Goal: Task Accomplishment & Management: Manage account settings

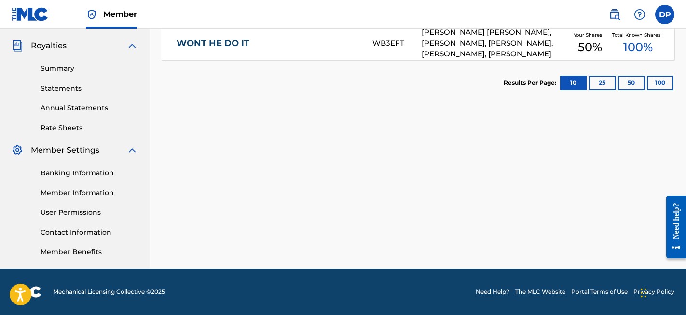
scroll to position [283, 0]
click at [90, 194] on link "Member Information" at bounding box center [89, 193] width 97 height 10
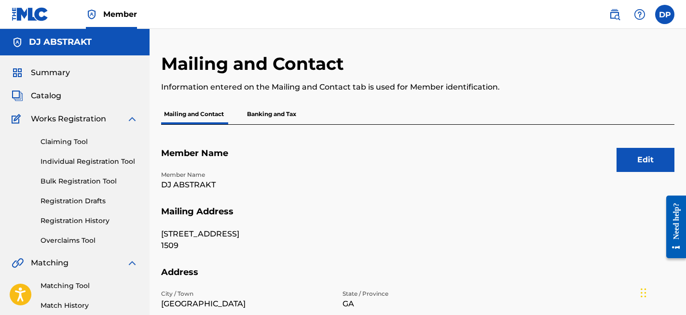
click at [634, 160] on button "Edit" at bounding box center [645, 160] width 58 height 24
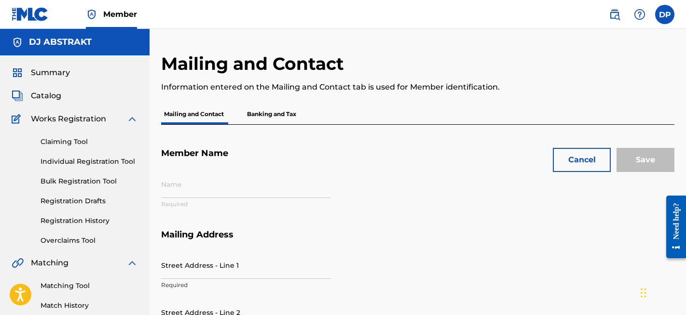
type input "DJ ABSTRAKT"
type input "[STREET_ADDRESS]"
type input "1509"
type input "[GEOGRAPHIC_DATA]"
type input "30281"
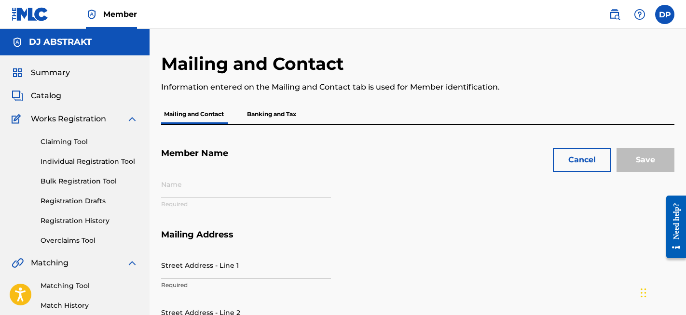
type input "P283WU"
type input "470"
type input "7788218"
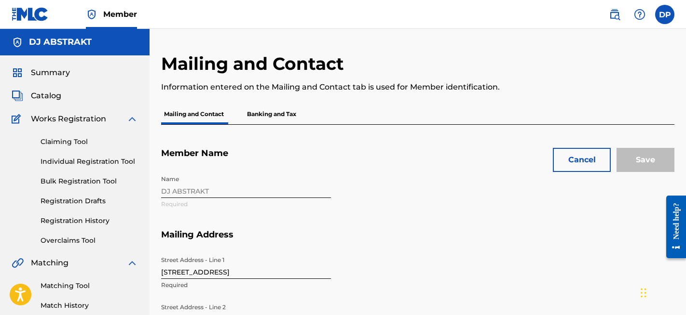
click at [203, 189] on div "Name DJ ABSTRAKT Required" at bounding box center [336, 200] width 351 height 59
click at [187, 190] on div "Name DJ ABSTRAKT Required" at bounding box center [336, 200] width 351 height 59
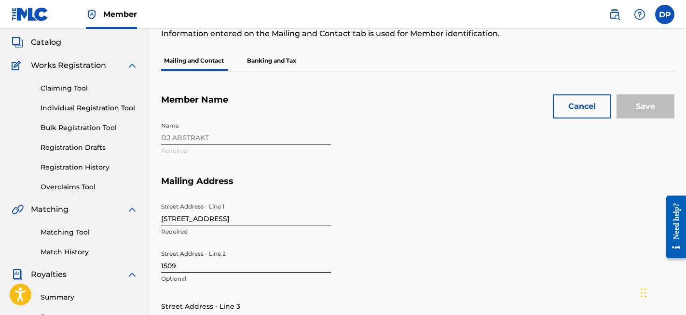
scroll to position [54, 0]
click at [189, 135] on div "Name DJ ABSTRAKT Required" at bounding box center [336, 146] width 351 height 59
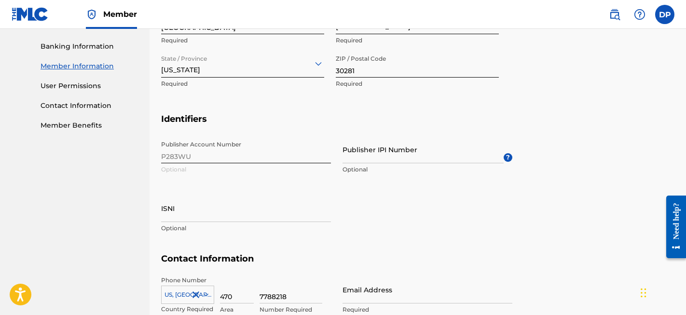
scroll to position [408, 0]
click at [363, 157] on input "Publisher IPI Number" at bounding box center [422, 150] width 161 height 27
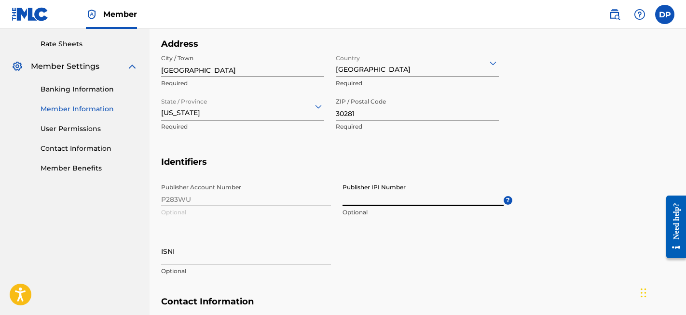
scroll to position [375, 0]
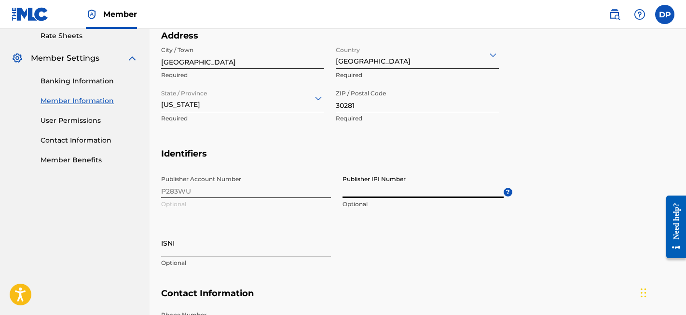
paste input "1308965527"
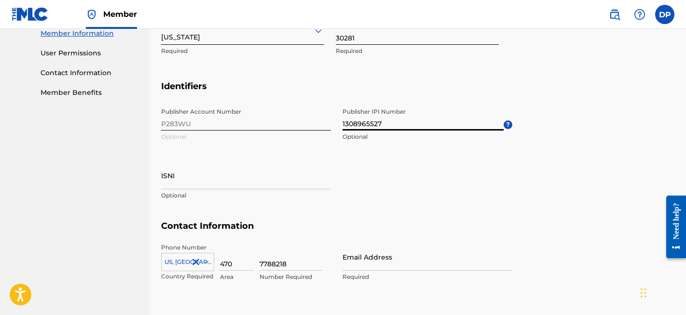
scroll to position [448, 0]
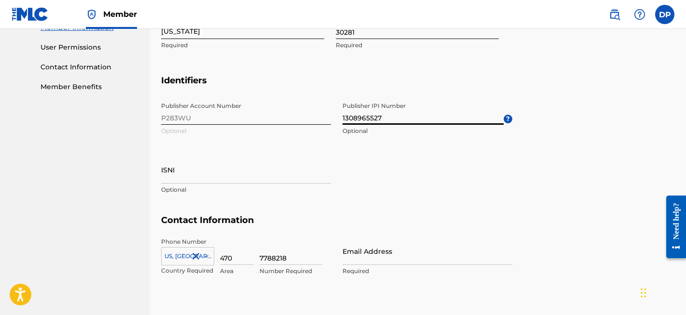
type input "1308965527"
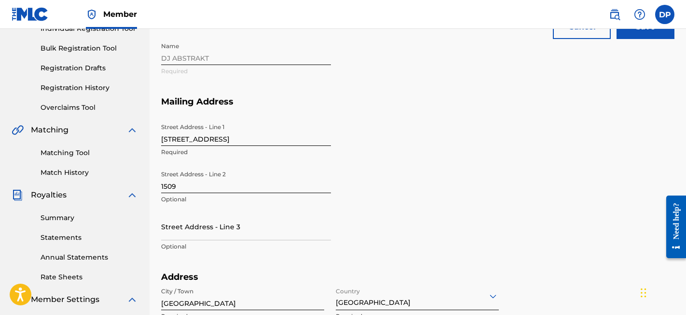
scroll to position [133, 0]
type input "[EMAIL_ADDRESS][DOMAIN_NAME]"
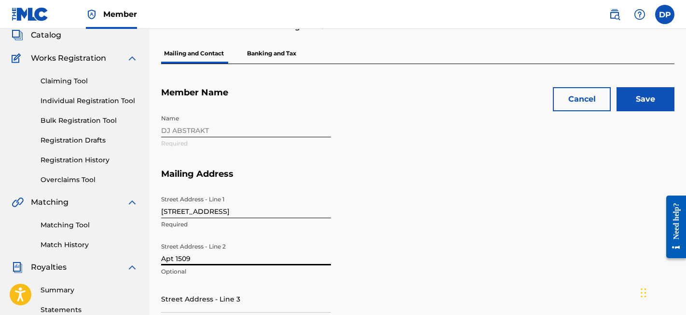
scroll to position [59, 0]
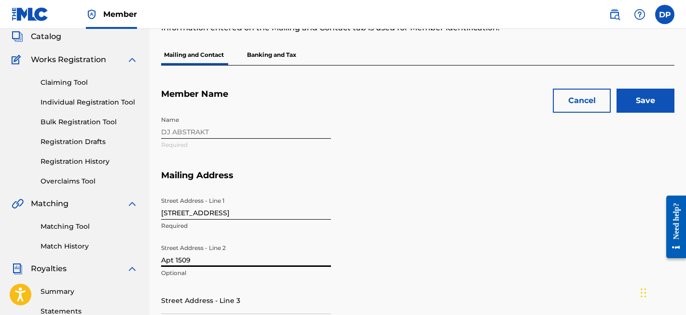
type input "Apt 1509"
click at [222, 128] on div "Name DJ ABSTRAKT Required" at bounding box center [336, 140] width 351 height 59
click at [198, 130] on div "Name DJ ABSTRAKT Required" at bounding box center [336, 140] width 351 height 59
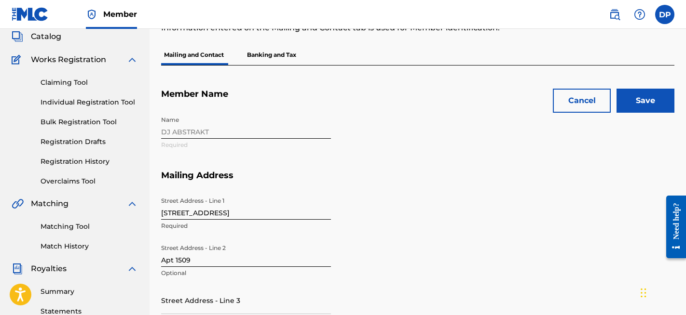
click at [198, 130] on div "Name DJ ABSTRAKT Required" at bounding box center [336, 140] width 351 height 59
click at [647, 105] on input "Save" at bounding box center [645, 101] width 58 height 24
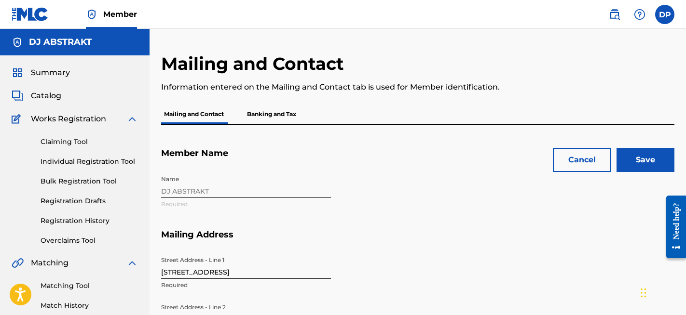
scroll to position [0, 0]
click at [633, 158] on input "Save" at bounding box center [645, 160] width 58 height 24
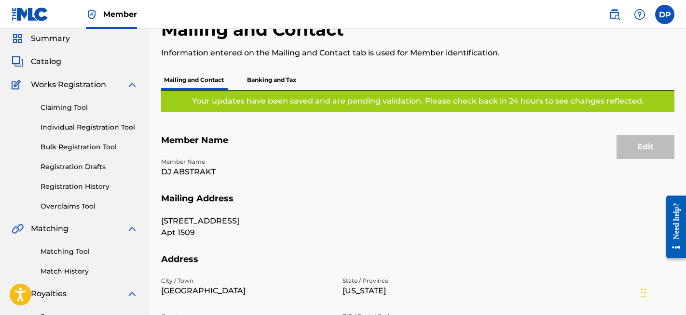
scroll to position [43, 0]
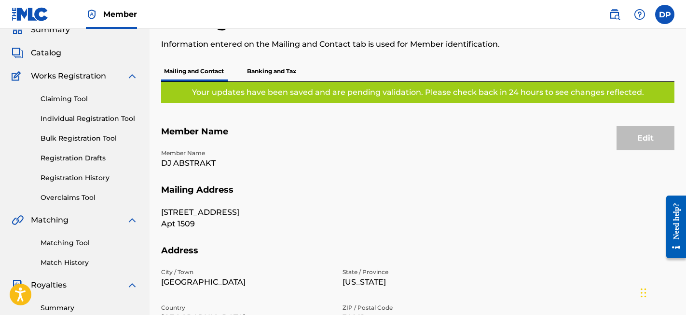
click at [202, 162] on p "DJ ABSTRAKT" at bounding box center [246, 164] width 170 height 12
click at [304, 159] on p "DJ ABSTRAKT" at bounding box center [246, 164] width 170 height 12
click at [298, 164] on p "DJ ABSTRAKT" at bounding box center [246, 164] width 170 height 12
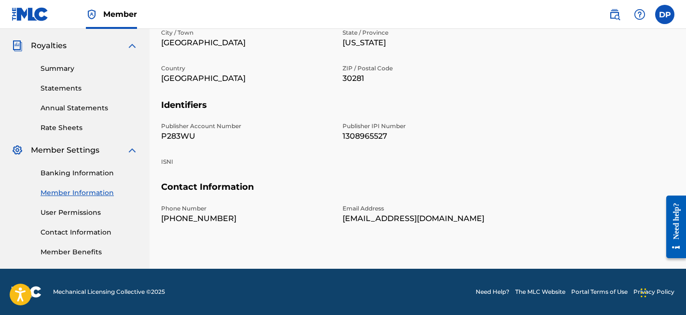
scroll to position [283, 0]
click at [93, 231] on link "Contact Information" at bounding box center [89, 233] width 97 height 10
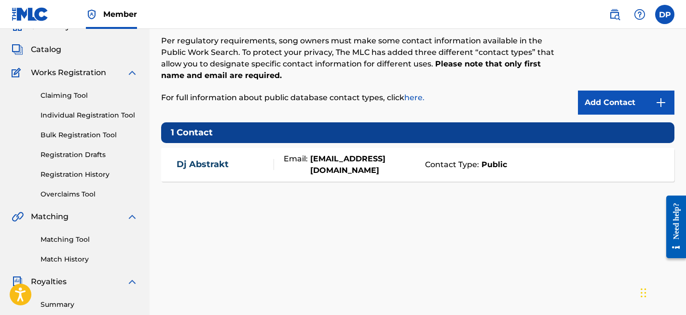
scroll to position [47, 0]
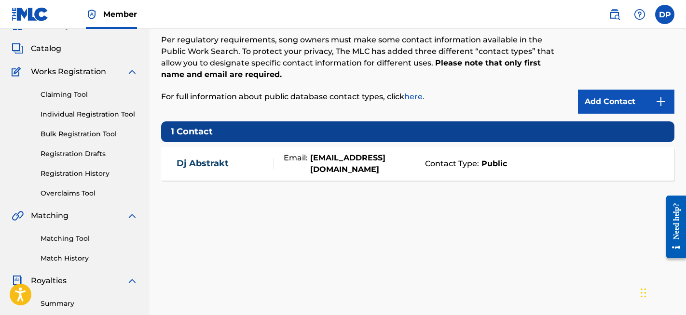
click at [243, 161] on div "Dj Abstrakt" at bounding box center [224, 163] width 97 height 11
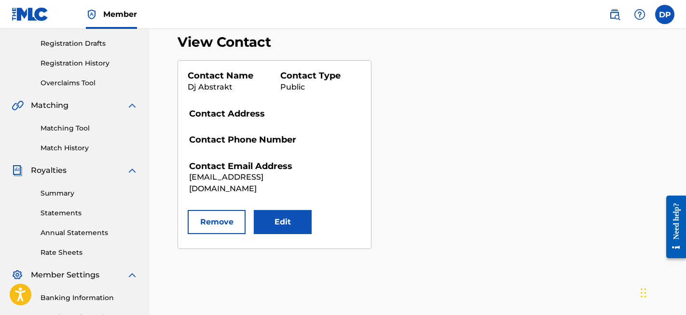
scroll to position [161, 0]
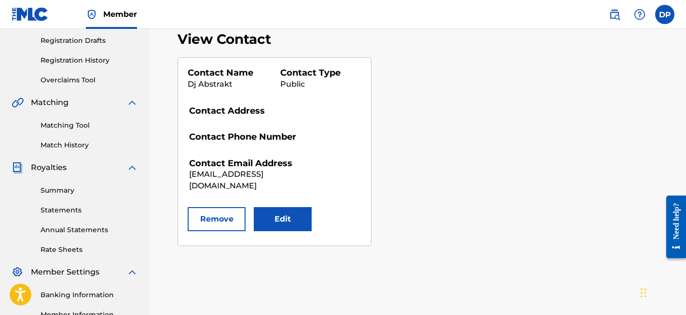
click at [280, 212] on button "Edit" at bounding box center [283, 219] width 58 height 24
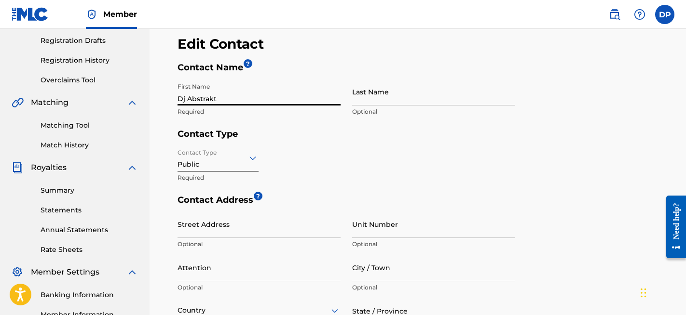
click at [227, 98] on input "Dj Abstrakt" at bounding box center [258, 91] width 163 height 27
type input "Porterhouse Publishing"
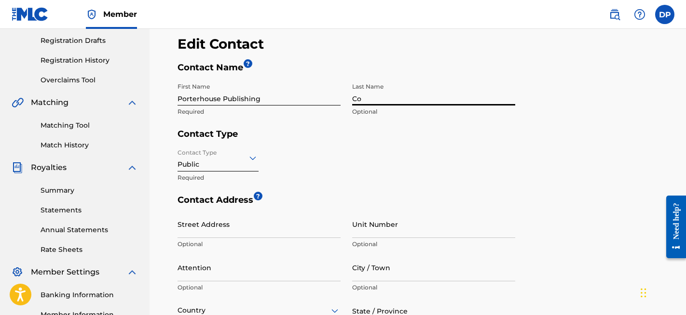
type input "Co"
click at [315, 158] on div "Contact Type Public Required" at bounding box center [346, 169] width 338 height 51
click at [252, 161] on icon at bounding box center [253, 158] width 12 height 12
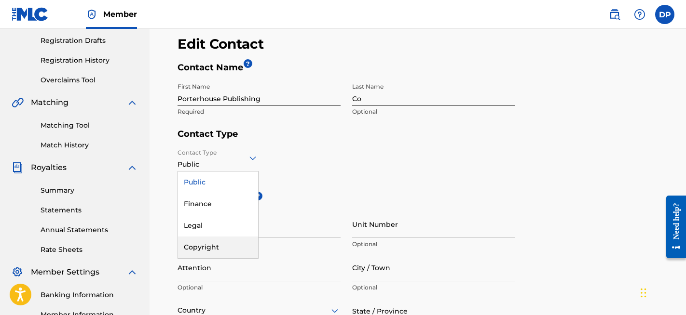
click at [221, 245] on div "Copyright" at bounding box center [218, 248] width 80 height 22
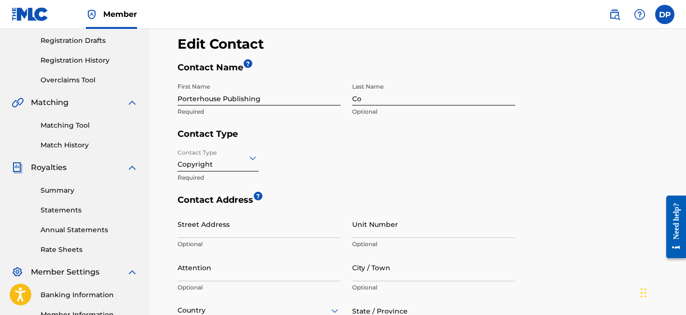
click at [315, 166] on div "Contact Type Copyright Required" at bounding box center [346, 169] width 338 height 51
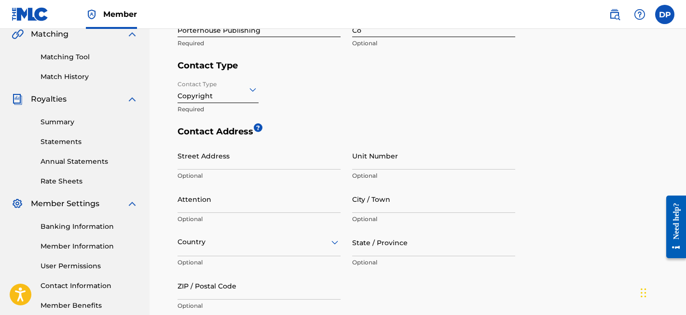
scroll to position [238, 0]
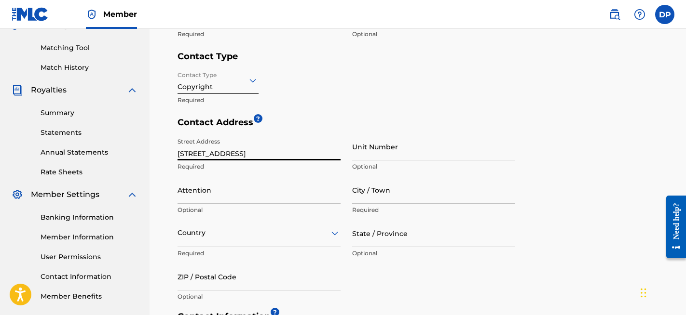
type input "[STREET_ADDRESS]"
type input "1509"
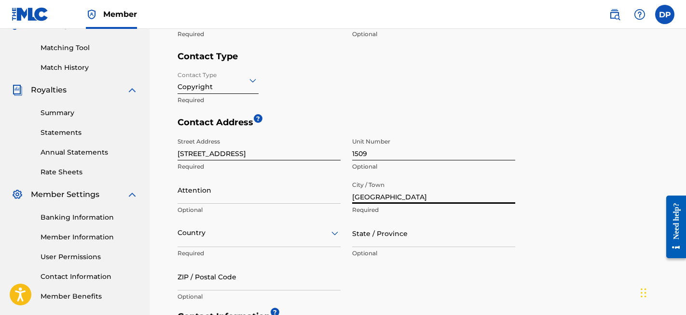
type input "[GEOGRAPHIC_DATA]"
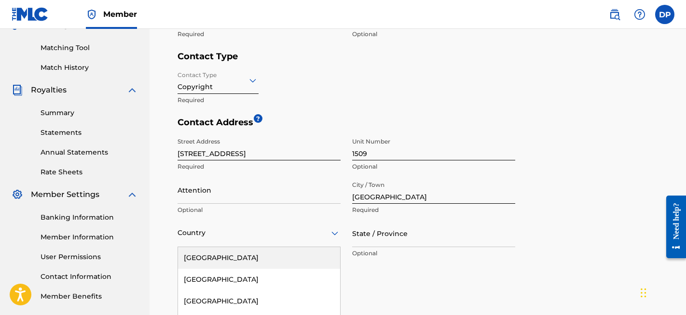
scroll to position [314, 0]
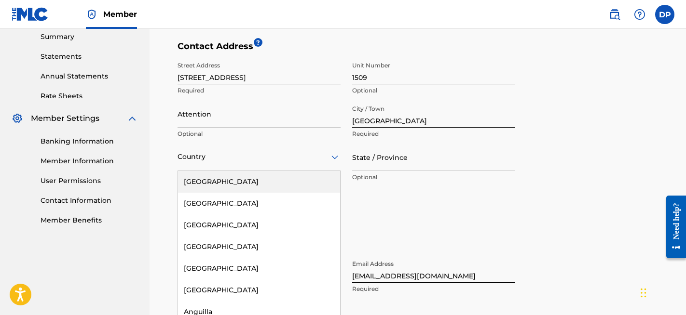
click at [294, 171] on div "[GEOGRAPHIC_DATA], 1 of 223. 223 results available. Use Up and Down to choose o…" at bounding box center [258, 157] width 163 height 27
click at [228, 186] on div "[GEOGRAPHIC_DATA]" at bounding box center [259, 182] width 162 height 22
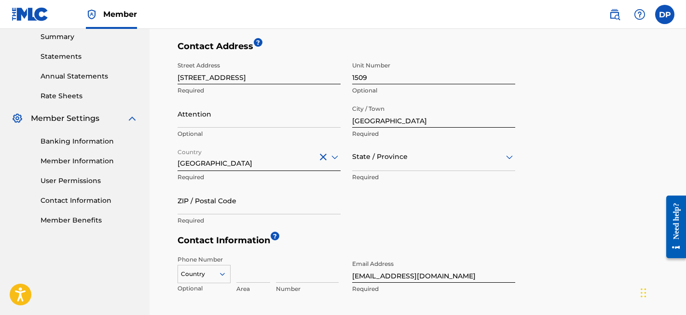
click at [395, 165] on div "State / Province" at bounding box center [433, 157] width 163 height 27
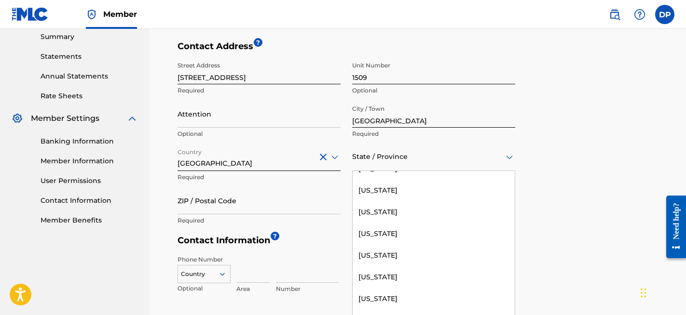
scroll to position [145, 0]
click at [387, 271] on div "[US_STATE]" at bounding box center [434, 276] width 162 height 22
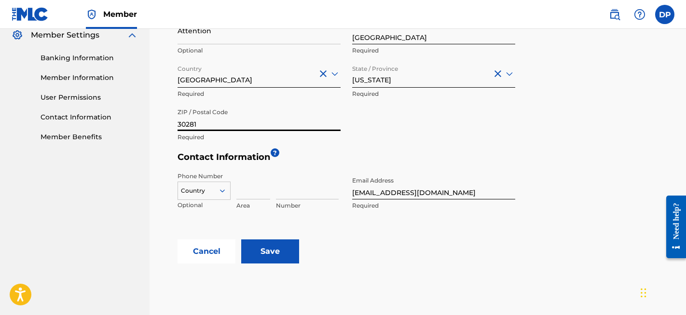
scroll to position [399, 0]
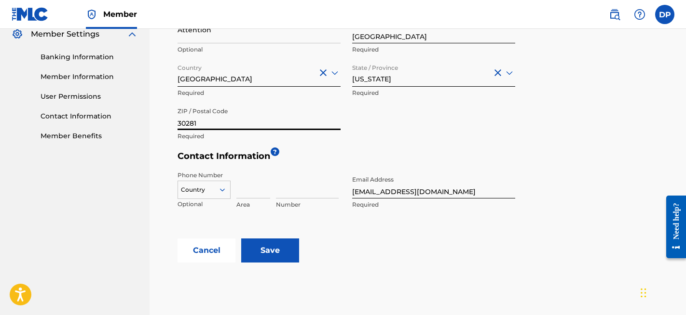
type input "30281"
click at [224, 187] on div "Country" at bounding box center [203, 188] width 53 height 14
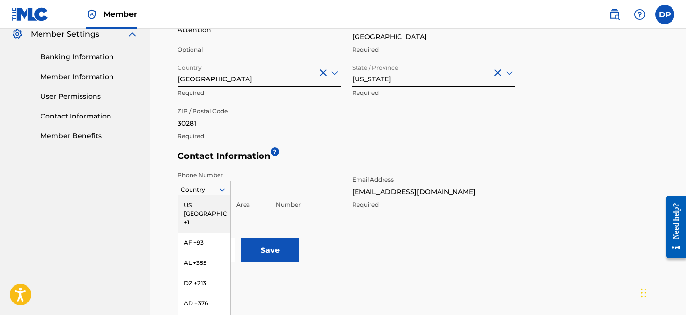
scroll to position [423, 0]
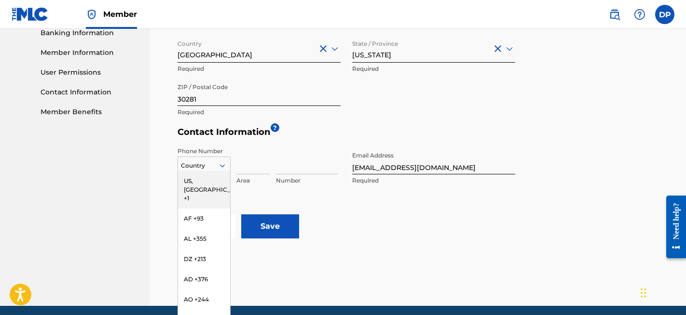
click at [206, 178] on div "US, [GEOGRAPHIC_DATA] +1" at bounding box center [204, 190] width 52 height 38
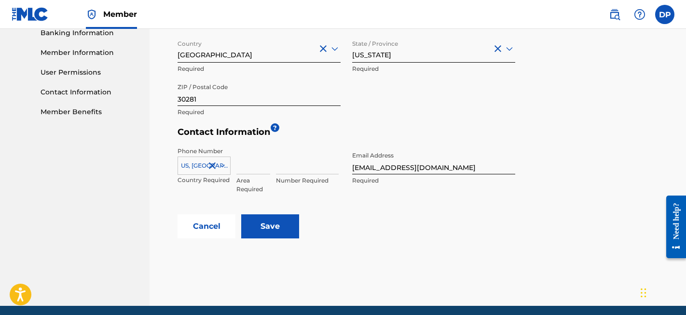
click at [251, 164] on input at bounding box center [253, 160] width 34 height 27
type input "470"
type input "7788218"
click at [354, 166] on input "[EMAIL_ADDRESS][DOMAIN_NAME]" at bounding box center [433, 160] width 163 height 27
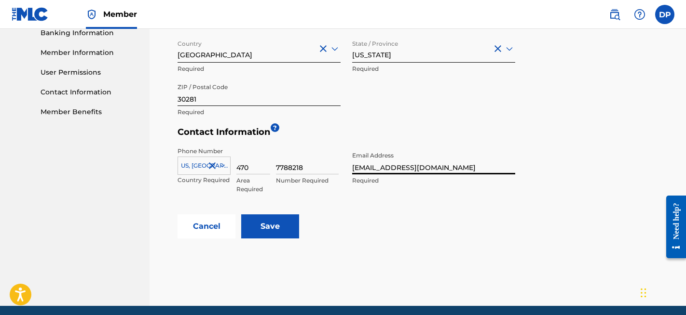
type input "[EMAIL_ADDRESS][DOMAIN_NAME]"
click at [274, 226] on input "Save" at bounding box center [270, 227] width 58 height 24
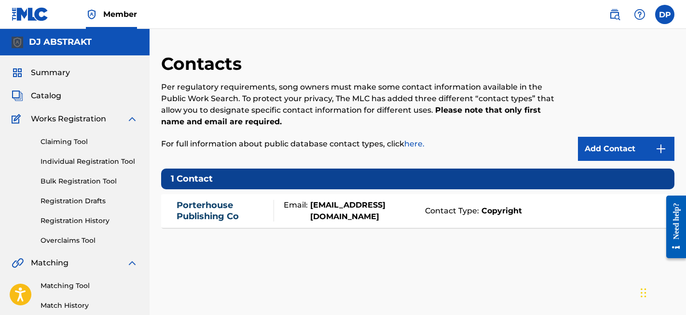
click at [671, 13] on label at bounding box center [664, 14] width 19 height 19
click at [665, 14] on input "DP [PERSON_NAME] [EMAIL_ADDRESS][DOMAIN_NAME] Notification Preferences Profile …" at bounding box center [665, 14] width 0 height 0
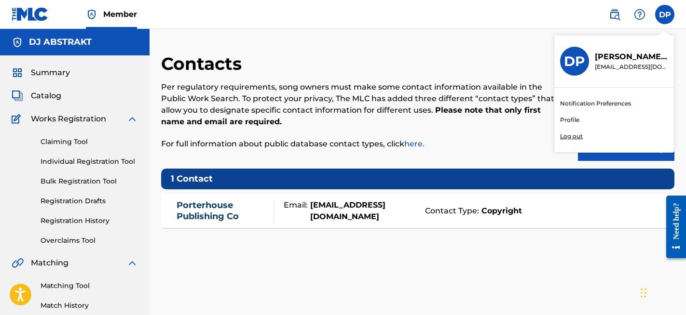
click at [569, 119] on link "Profile" at bounding box center [569, 120] width 19 height 9
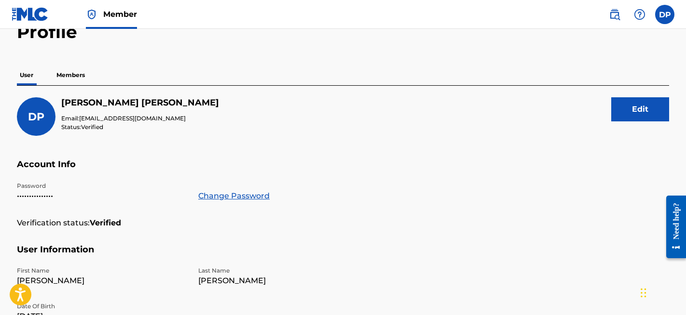
scroll to position [46, 0]
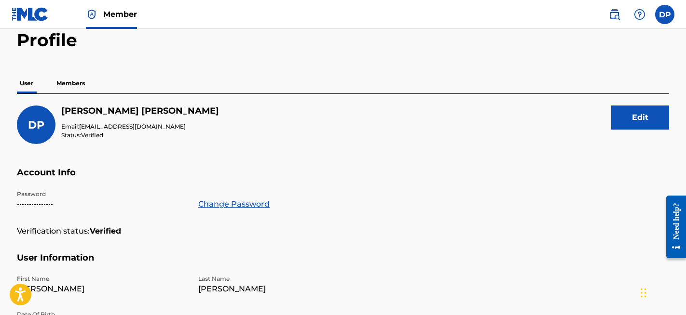
click at [69, 83] on p "Members" at bounding box center [71, 83] width 34 height 20
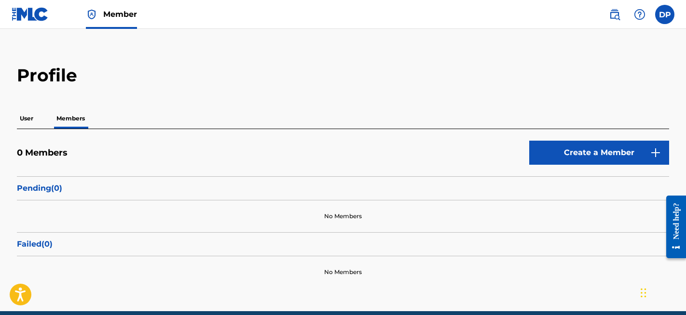
scroll to position [10, 0]
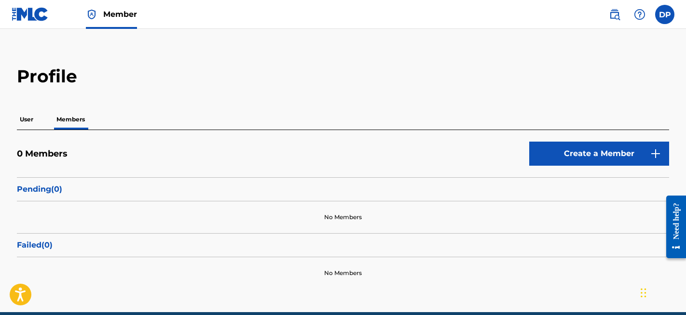
click at [28, 119] on p "User" at bounding box center [26, 119] width 19 height 20
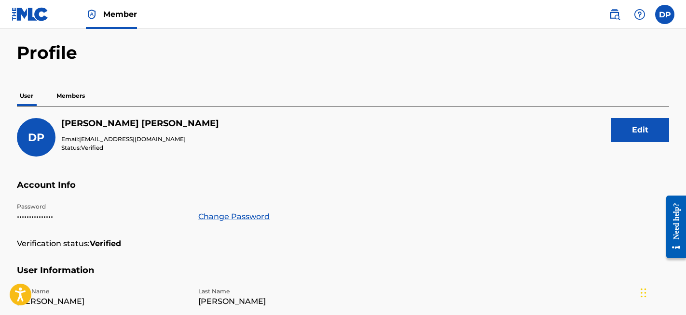
scroll to position [33, 0]
click at [632, 132] on button "Edit" at bounding box center [640, 130] width 58 height 24
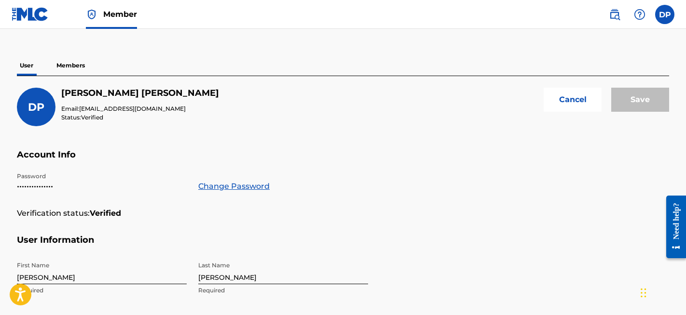
scroll to position [61, 0]
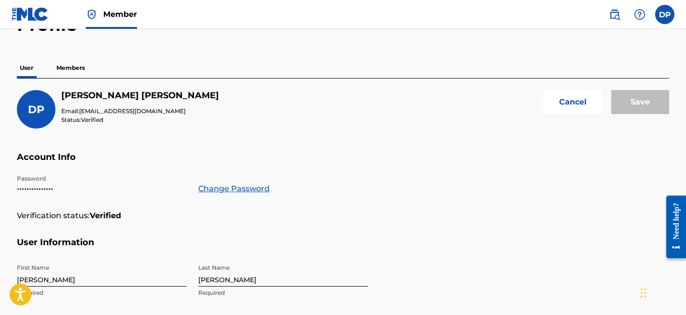
click at [573, 104] on button "Cancel" at bounding box center [572, 102] width 58 height 24
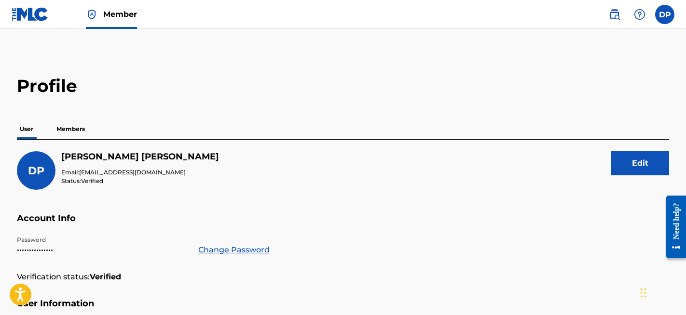
scroll to position [0, 0]
click at [76, 129] on p "Members" at bounding box center [71, 129] width 34 height 20
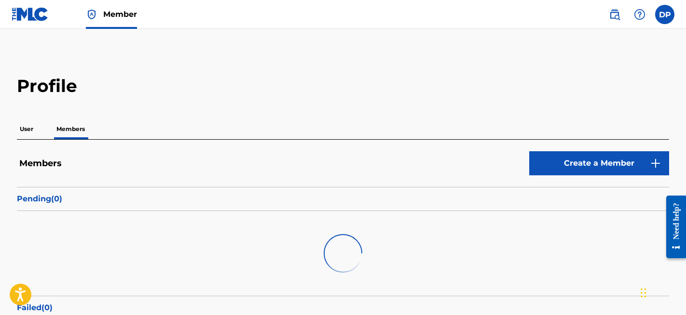
click at [18, 128] on p "User" at bounding box center [26, 129] width 19 height 20
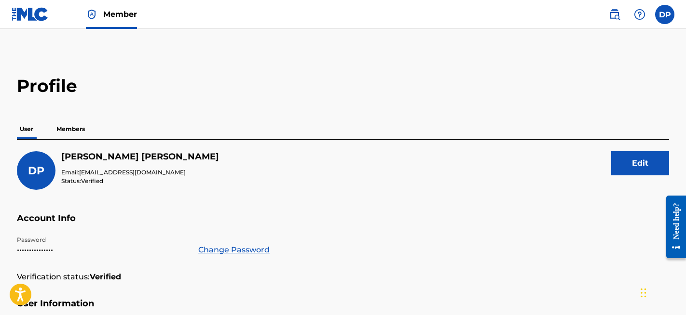
click at [665, 12] on label at bounding box center [664, 14] width 19 height 19
click at [665, 14] on input "DP [PERSON_NAME] [EMAIL_ADDRESS][DOMAIN_NAME] Notification Preferences Profile …" at bounding box center [665, 14] width 0 height 0
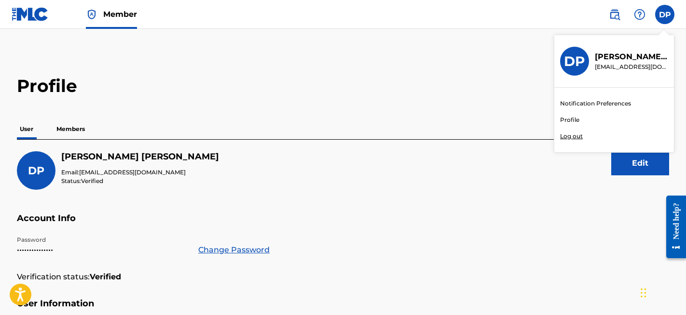
click at [571, 118] on link "Profile" at bounding box center [569, 120] width 19 height 9
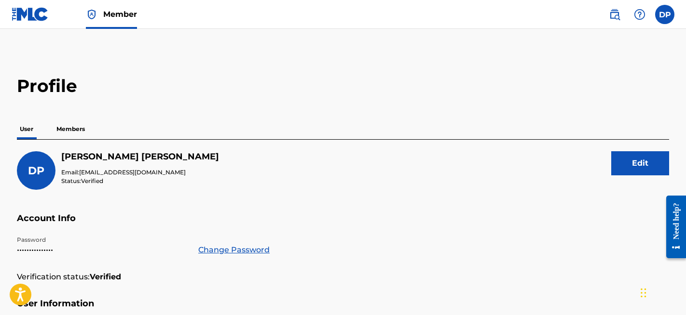
click at [131, 17] on span "Member" at bounding box center [120, 14] width 34 height 11
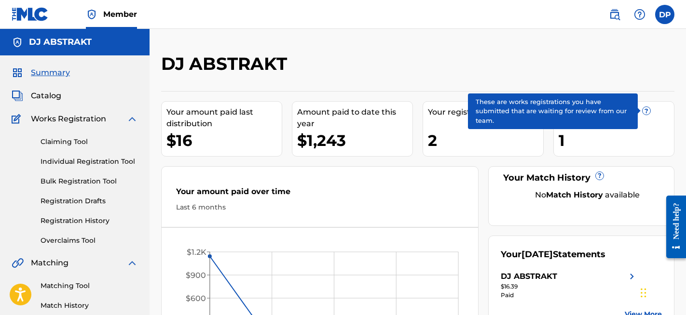
click at [646, 111] on span "?" at bounding box center [646, 111] width 8 height 8
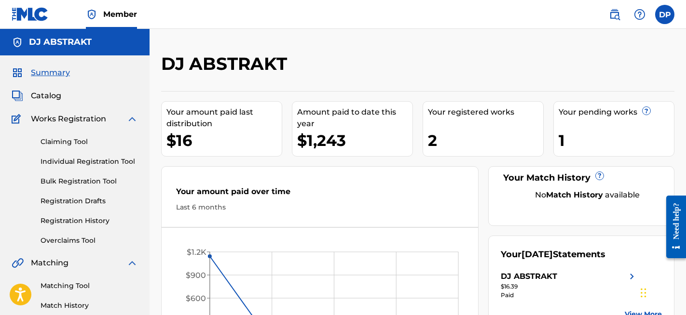
click at [582, 137] on div "1" at bounding box center [615, 141] width 115 height 22
click at [54, 98] on span "Catalog" at bounding box center [46, 96] width 30 height 12
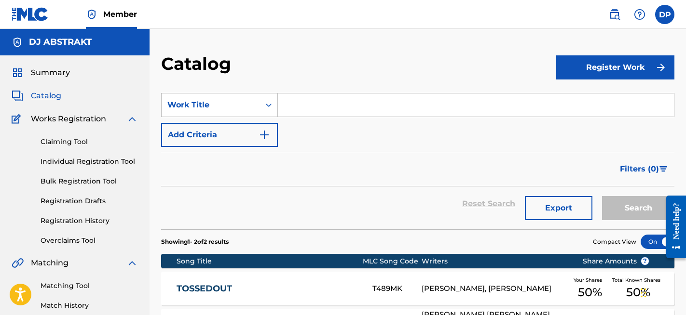
click at [53, 71] on span "Summary" at bounding box center [50, 73] width 39 height 12
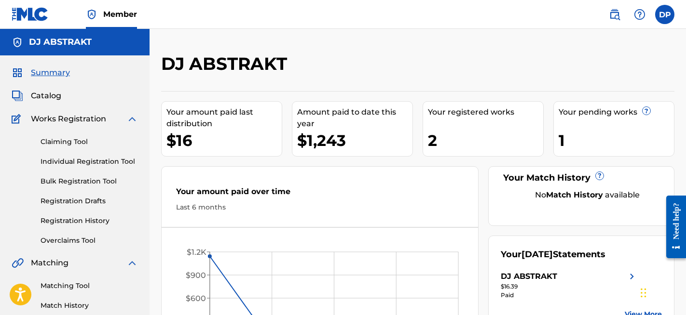
click at [589, 142] on div "1" at bounding box center [615, 141] width 115 height 22
click at [590, 141] on div "1" at bounding box center [615, 141] width 115 height 22
click at [53, 95] on span "Catalog" at bounding box center [46, 96] width 30 height 12
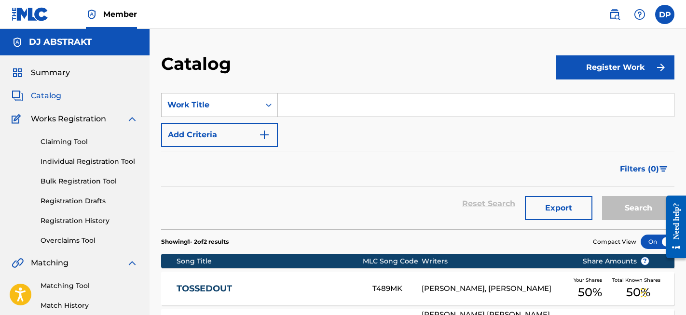
click at [57, 73] on span "Summary" at bounding box center [50, 73] width 39 height 12
